Goal: Task Accomplishment & Management: Manage account settings

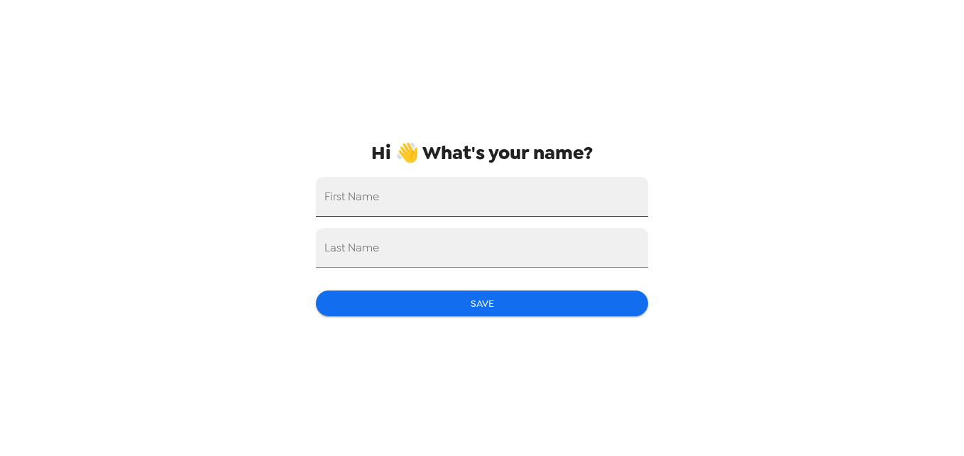
click at [404, 213] on input "First Name" at bounding box center [482, 197] width 332 height 40
type input "Tessa"
type input "[PERSON_NAME]"
click at [484, 304] on button "Save" at bounding box center [482, 303] width 332 height 26
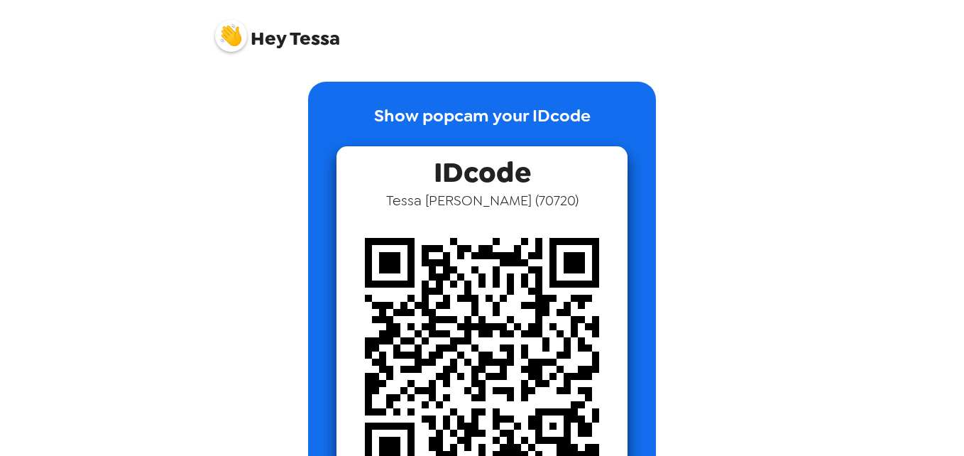
scroll to position [71, 0]
